Goal: Ask a question

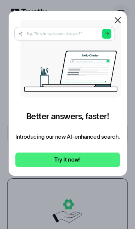
click at [77, 167] on link "Try it now!" at bounding box center [67, 159] width 104 height 15
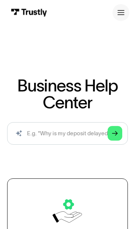
click at [114, 136] on icon "Arrow Right" at bounding box center [115, 133] width 6 height 6
click at [113, 136] on icon "Arrow Right" at bounding box center [115, 133] width 6 height 6
click at [70, 216] on img at bounding box center [67, 210] width 37 height 37
click at [70, 219] on img at bounding box center [67, 210] width 37 height 37
click at [18, 137] on div "Search" at bounding box center [18, 132] width 7 height 7
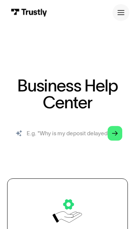
click at [74, 144] on input "search" at bounding box center [67, 133] width 121 height 22
click at [41, 133] on input "search" at bounding box center [67, 133] width 121 height 22
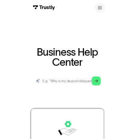
scroll to position [72, 0]
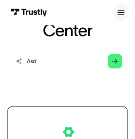
type input "Asdf"
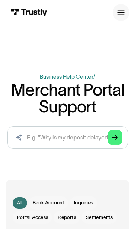
click at [20, 140] on icon "Search" at bounding box center [19, 137] width 6 height 6
click at [22, 149] on input "search" at bounding box center [67, 137] width 121 height 22
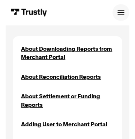
click at [93, 8] on span "Inquiries" at bounding box center [83, 4] width 19 height 7
click at [71, 22] on span "Reports" at bounding box center [67, 18] width 18 height 7
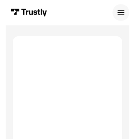
click at [38, 22] on span "Portal Access" at bounding box center [32, 18] width 31 height 7
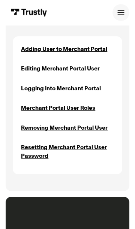
click at [20, 8] on div "All" at bounding box center [20, 4] width 6 height 7
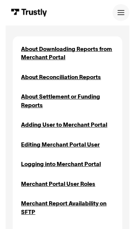
click at [86, 22] on span "Settlements" at bounding box center [99, 18] width 27 height 7
click at [76, 22] on span "Reports" at bounding box center [67, 18] width 18 height 7
click at [73, 22] on span "Reports" at bounding box center [67, 18] width 18 height 7
click at [76, 22] on span "Reports" at bounding box center [67, 18] width 18 height 7
